Goal: Check status

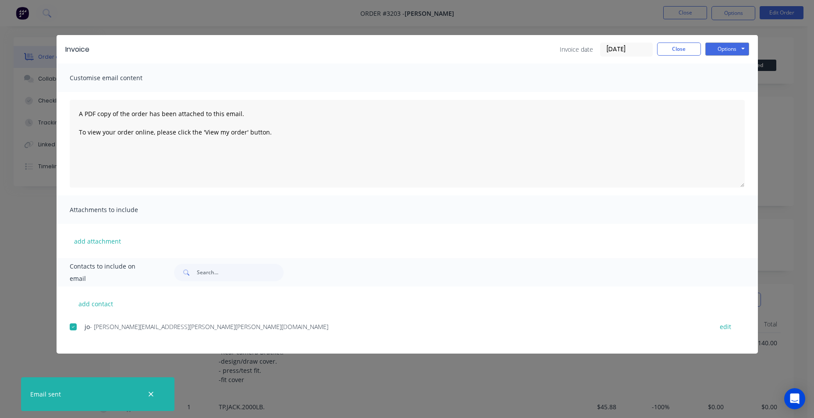
scroll to position [105, 0]
click at [687, 52] on button "Close" at bounding box center [679, 49] width 44 height 13
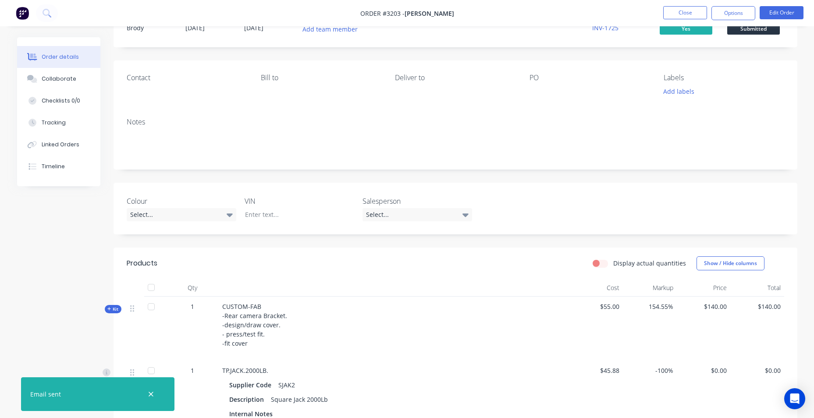
scroll to position [0, 0]
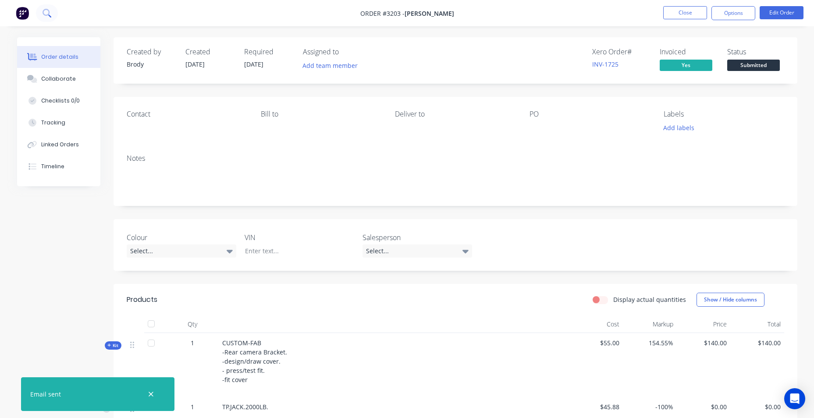
click at [43, 11] on icon at bounding box center [46, 12] width 7 height 7
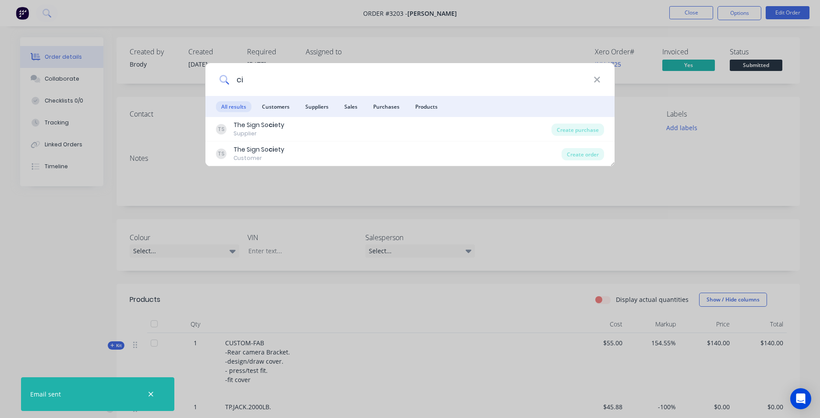
type input "c"
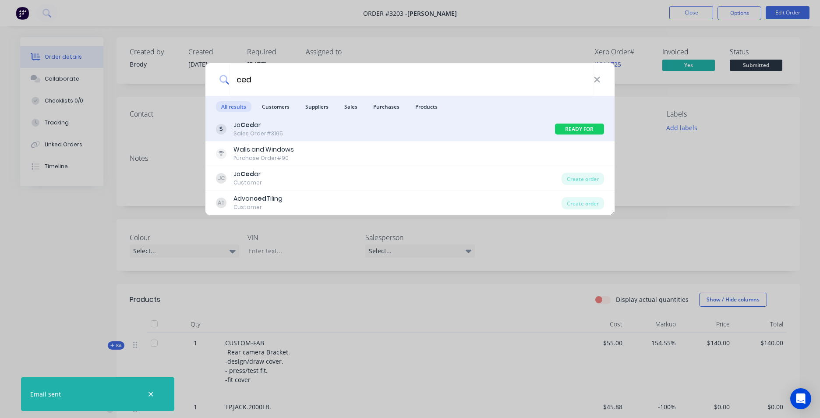
type input "ced"
click at [302, 131] on div "Jo Ced ar Sales Order #3165" at bounding box center [385, 129] width 339 height 17
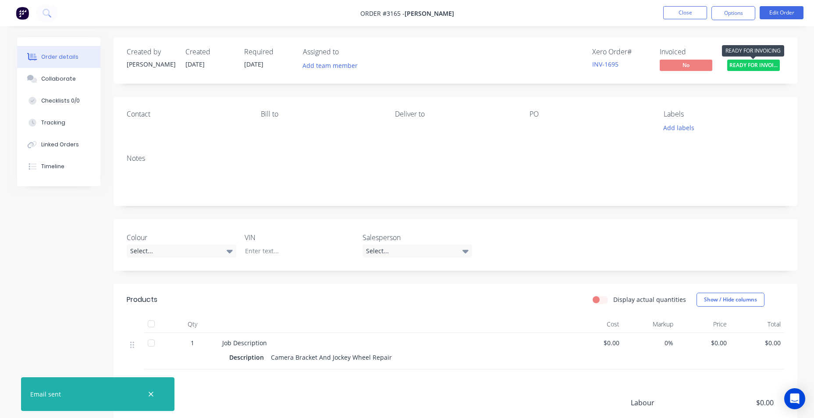
click at [761, 66] on span "READY FOR INVOI..." at bounding box center [753, 65] width 53 height 11
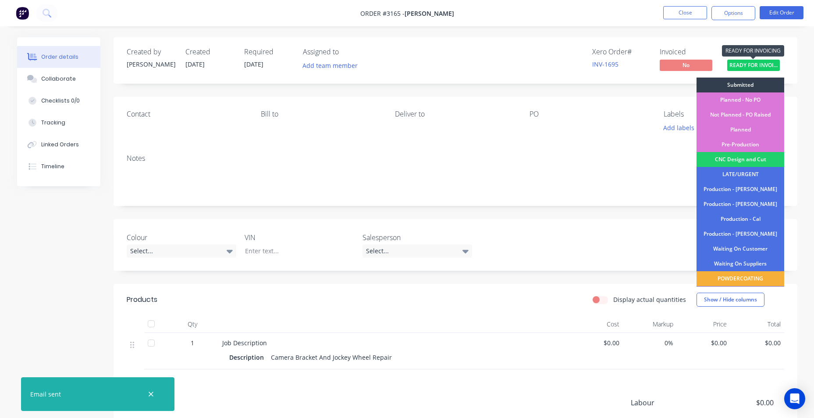
click at [763, 65] on span "READY FOR INVOI..." at bounding box center [753, 65] width 53 height 11
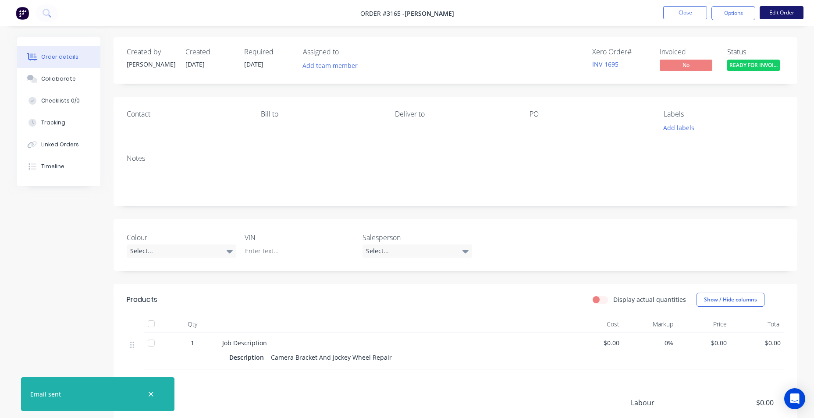
click at [787, 14] on button "Edit Order" at bounding box center [782, 12] width 44 height 13
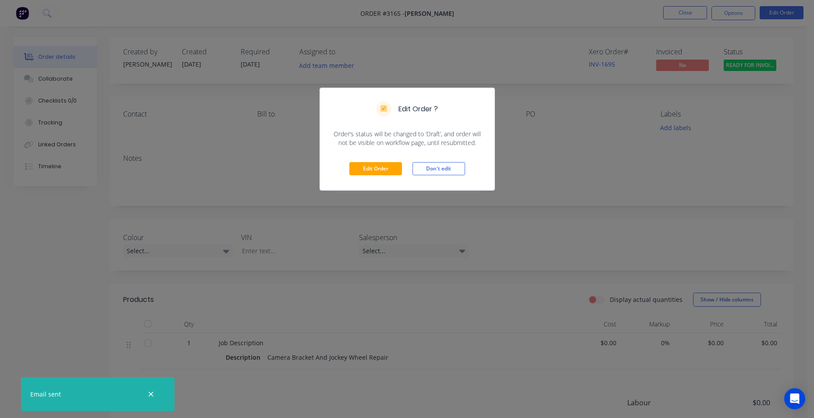
click at [739, 25] on div "Edit Order ? Order’s status will be changed to ‘Draft’, and order will not be v…" at bounding box center [407, 209] width 814 height 418
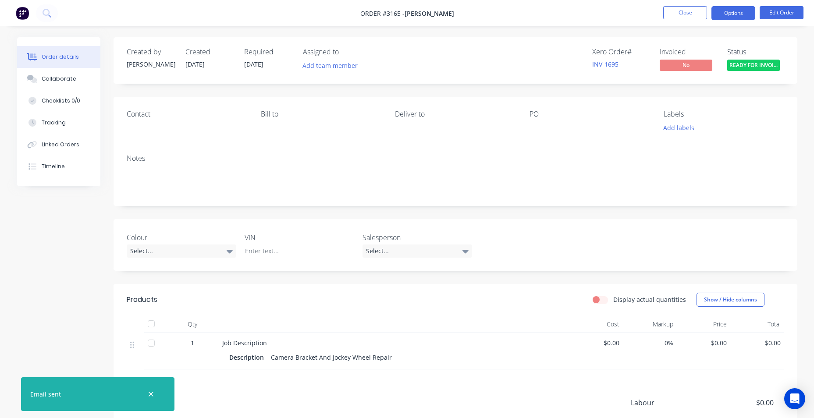
click at [745, 11] on button "Options" at bounding box center [733, 13] width 44 height 14
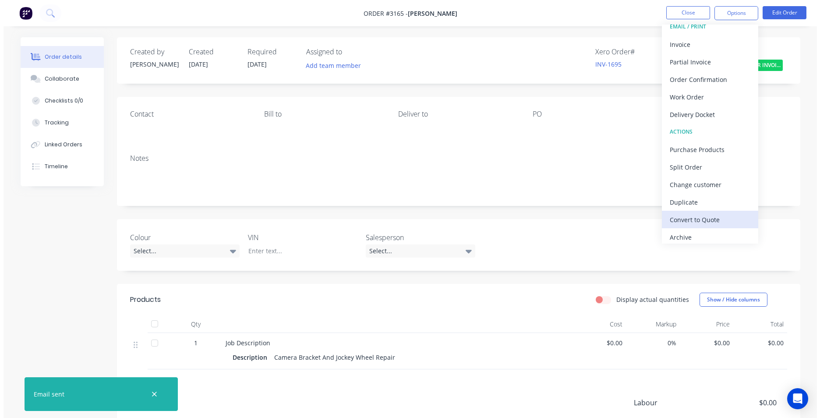
scroll to position [13, 0]
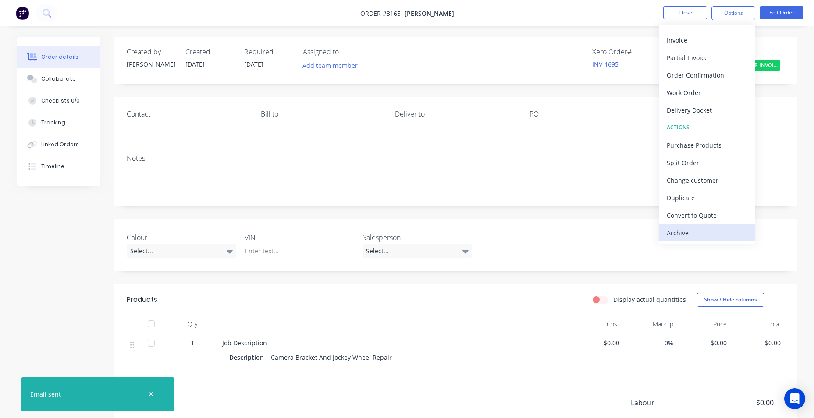
click at [719, 227] on div "Archive" at bounding box center [707, 233] width 81 height 13
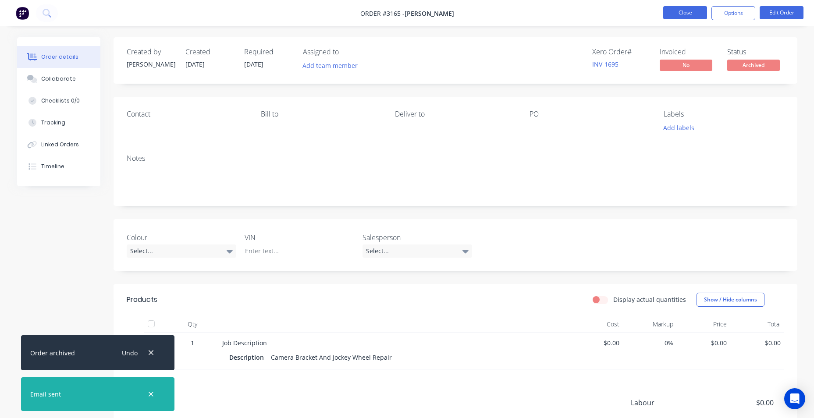
click at [697, 14] on button "Close" at bounding box center [685, 12] width 44 height 13
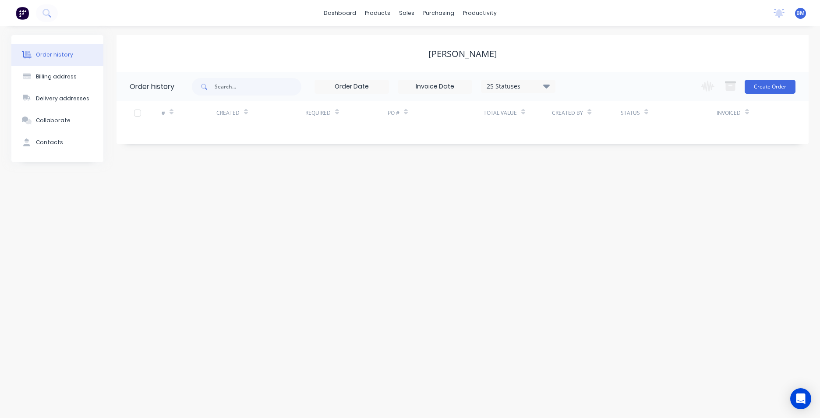
click at [500, 249] on div "Order history Billing address Delivery addresses Collaborate Contacts Jo Cedar …" at bounding box center [410, 222] width 820 height 392
